Goal: Find specific page/section: Find specific page/section

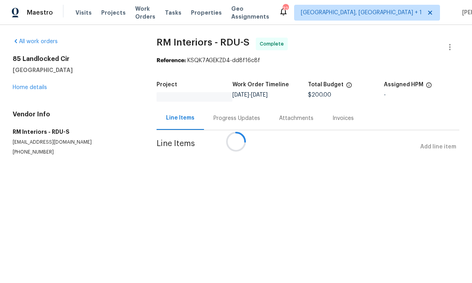
click at [35, 85] on div at bounding box center [236, 141] width 472 height 283
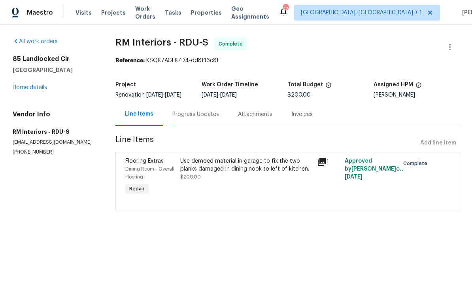
click at [32, 90] on link "Home details" at bounding box center [30, 88] width 34 height 6
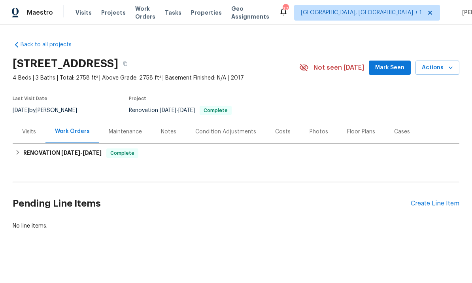
click at [317, 123] on div "Photos" at bounding box center [319, 131] width 38 height 23
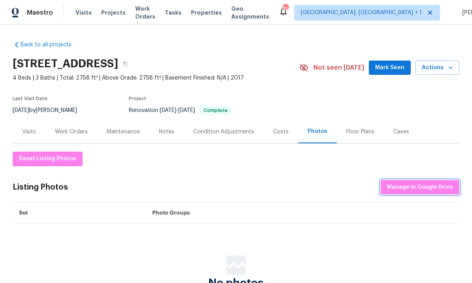
click at [426, 187] on span "Manage in Google Drive" at bounding box center [420, 187] width 66 height 10
